Goal: Information Seeking & Learning: Learn about a topic

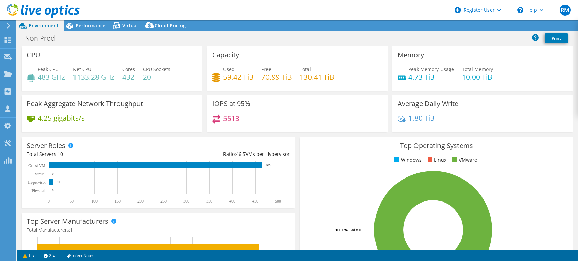
select select "USD"
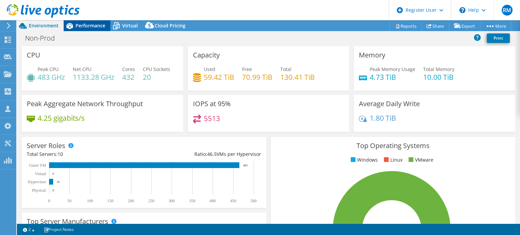
click at [97, 21] on div "Performance" at bounding box center [87, 25] width 47 height 11
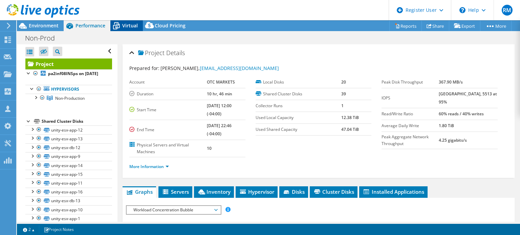
click at [140, 25] on div "Virtual" at bounding box center [126, 25] width 32 height 11
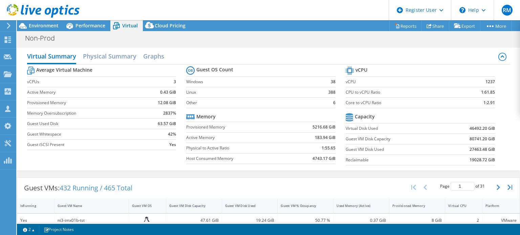
click at [260, 135] on label "Active Memory" at bounding box center [237, 137] width 103 height 7
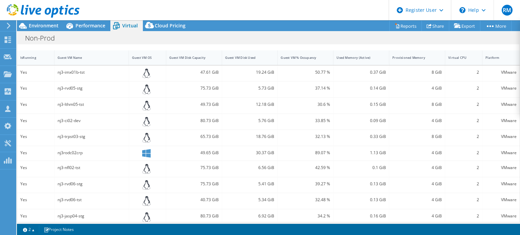
scroll to position [156, 0]
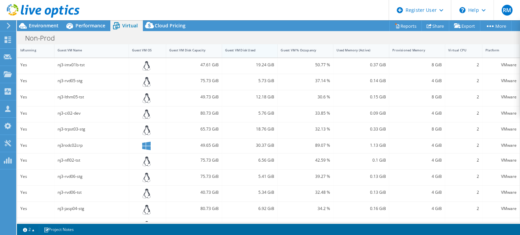
click at [254, 46] on div "Guest VM Disk Used" at bounding box center [245, 50] width 47 height 10
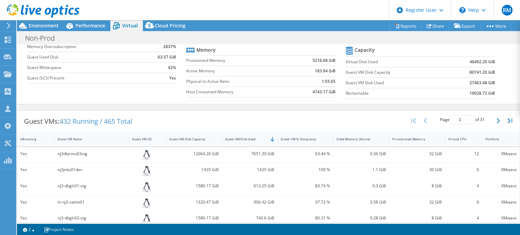
scroll to position [62, 0]
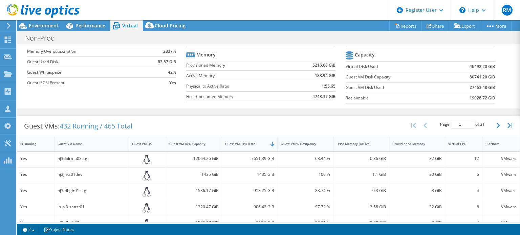
click at [254, 126] on div "Guest VMs: 432 Running / 465 Total Page 1 of 31 5 rows 10 rows 20 rows 25 rows …" at bounding box center [268, 126] width 502 height 21
click at [278, 116] on div "Guest VMs: 432 Running / 465 Total Page 1 of 31 5 rows 10 rows 20 rows 25 rows …" at bounding box center [268, 126] width 502 height 21
click at [108, 23] on div "Performance" at bounding box center [87, 25] width 47 height 11
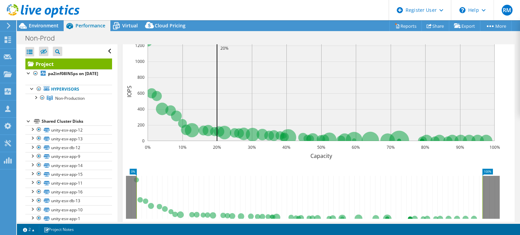
scroll to position [0, 0]
click at [129, 24] on span "Virtual" at bounding box center [130, 25] width 16 height 6
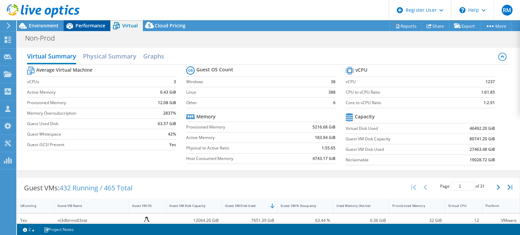
click at [104, 23] on span "Performance" at bounding box center [90, 25] width 30 height 6
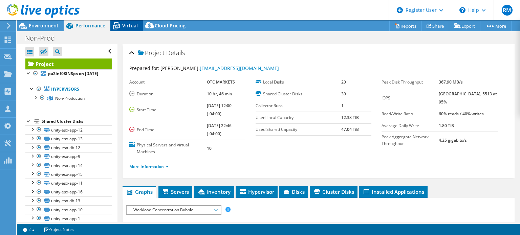
click at [131, 28] on span "Virtual" at bounding box center [130, 25] width 16 height 6
